Goal: Transaction & Acquisition: Purchase product/service

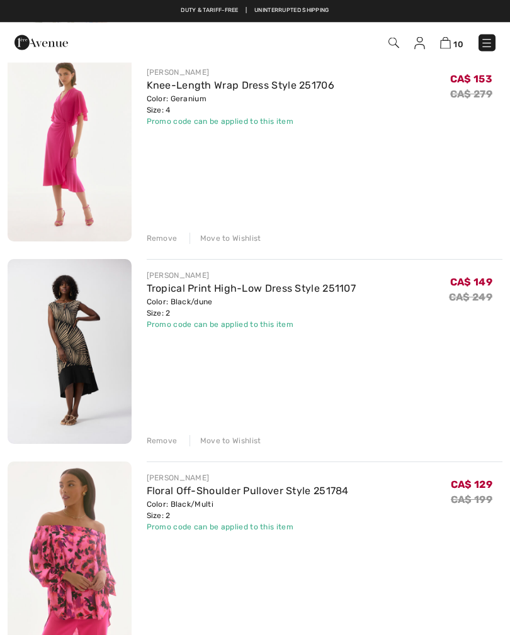
scroll to position [735, 0]
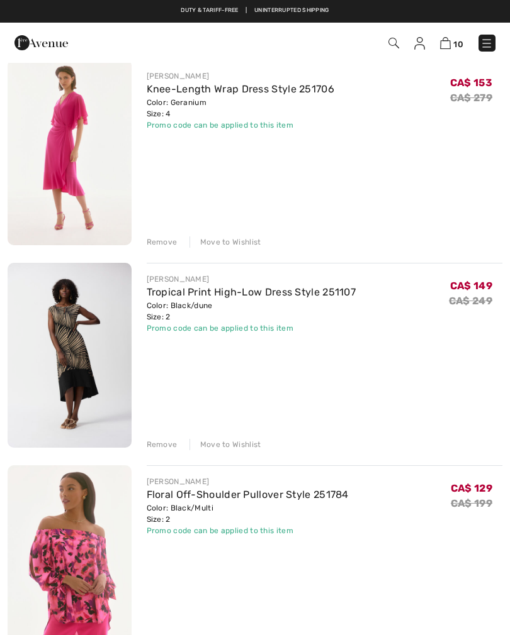
click at [208, 296] on link "Tropical Print High-Low Dress Style 251107" at bounding box center [252, 292] width 210 height 12
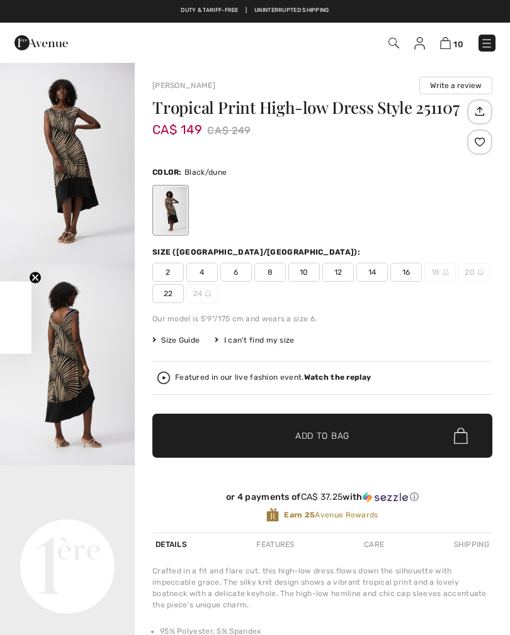
checkbox input "true"
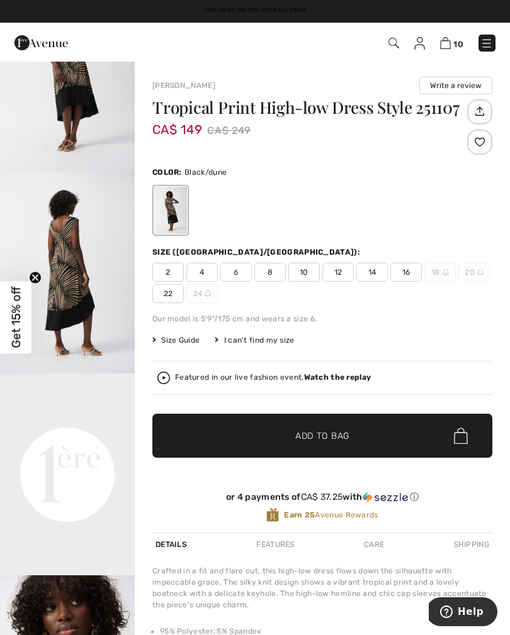
scroll to position [91, 0]
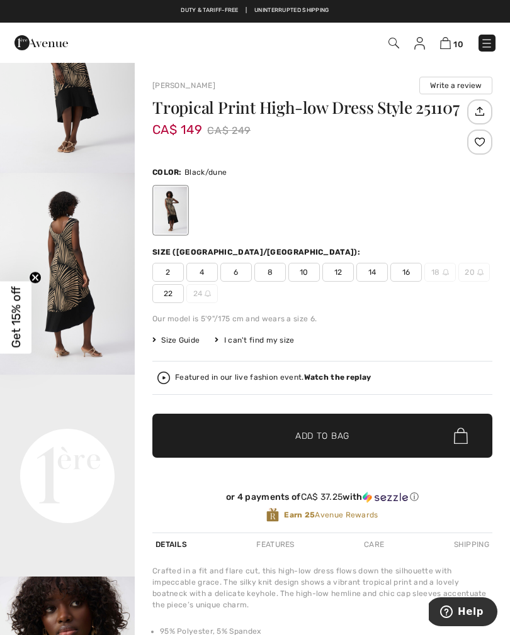
click at [449, 43] on img at bounding box center [445, 43] width 11 height 12
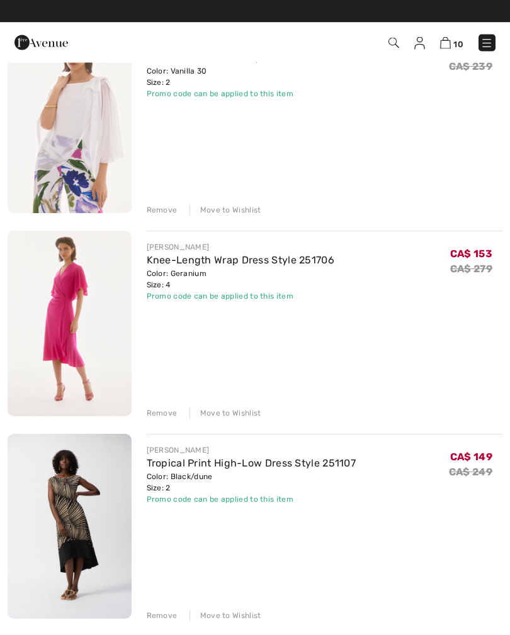
scroll to position [532, 0]
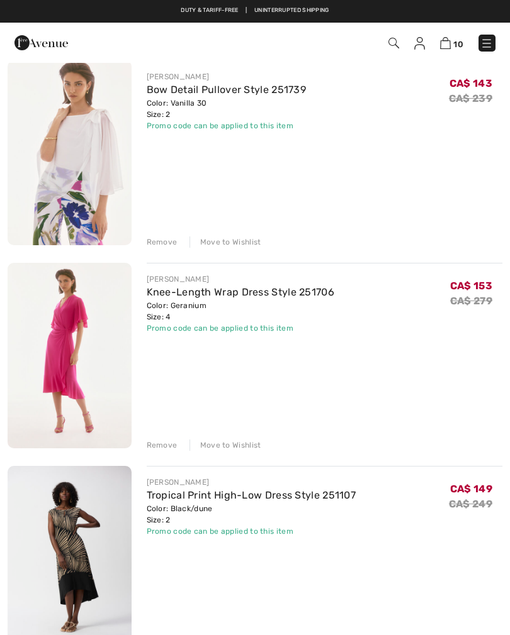
click at [156, 449] on div "Remove" at bounding box center [162, 445] width 31 height 11
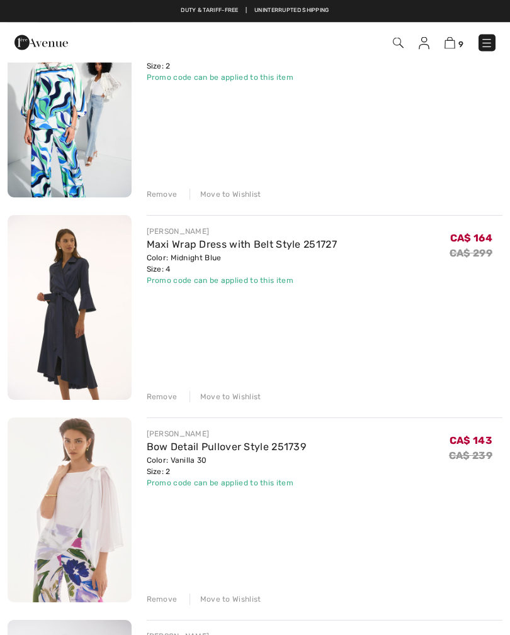
scroll to position [150, 0]
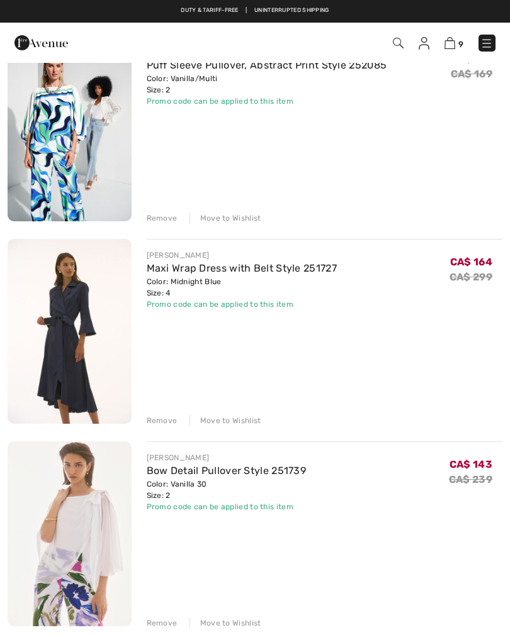
click at [154, 420] on div "Remove" at bounding box center [162, 420] width 31 height 11
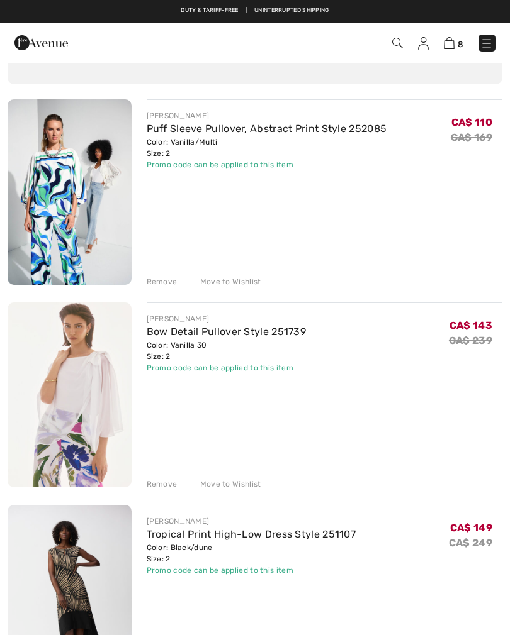
scroll to position [86, 0]
